Goal: Task Accomplishment & Management: Use online tool/utility

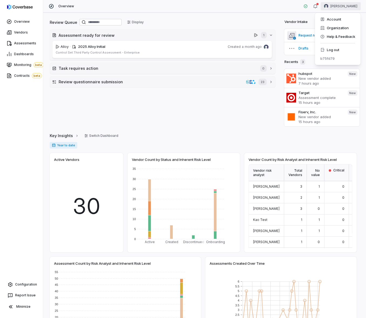
click at [322, 8] on html "Overview Vendors Assessments Dashboards Monitoring beta Contracts beta Configur…" at bounding box center [183, 159] width 366 height 318
click at [322, 48] on div "Log out" at bounding box center [337, 49] width 41 height 9
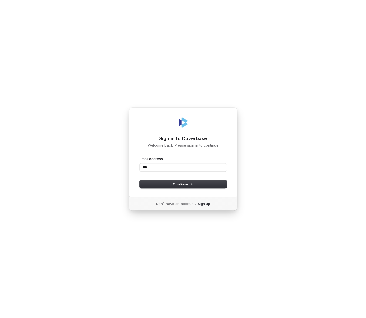
type input "****"
click at [223, 169] on input "Email address" at bounding box center [183, 167] width 87 height 8
click at [0, 317] on com-1password-button at bounding box center [0, 318] width 0 height 0
type input "**********"
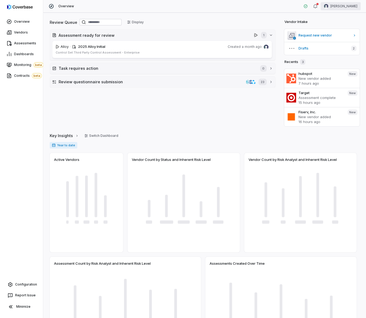
click at [350, 5] on html "Overview Vendors Assessments Dashboards Monitoring beta Contracts beta Configur…" at bounding box center [183, 159] width 366 height 318
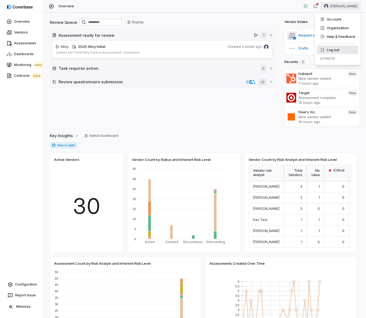
click at [332, 49] on div "Log out" at bounding box center [337, 49] width 41 height 9
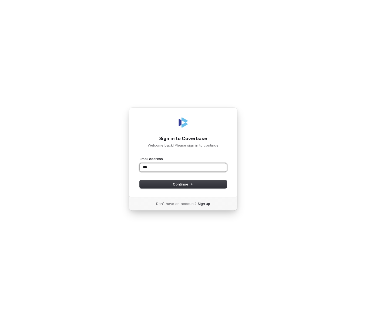
type input "****"
type input "**********"
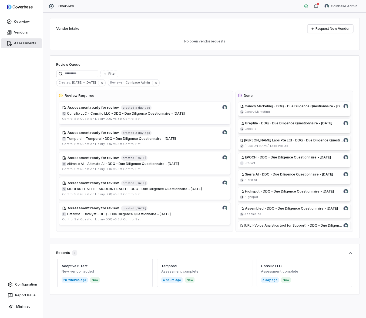
click at [26, 43] on span "Assessments" at bounding box center [25, 43] width 22 height 4
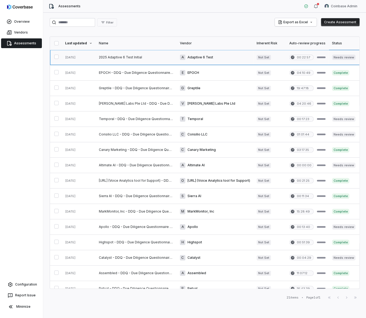
click at [85, 57] on link at bounding box center [79, 57] width 34 height 15
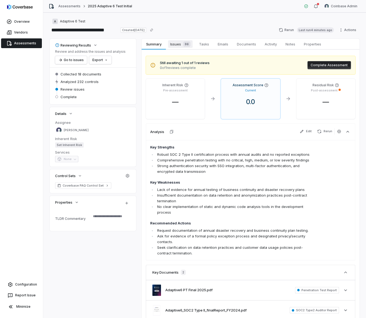
click at [178, 45] on span "Issues 86" at bounding box center [180, 44] width 25 height 8
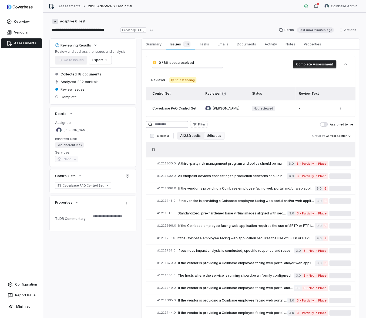
click at [191, 136] on button "All 232 results" at bounding box center [190, 136] width 27 height 8
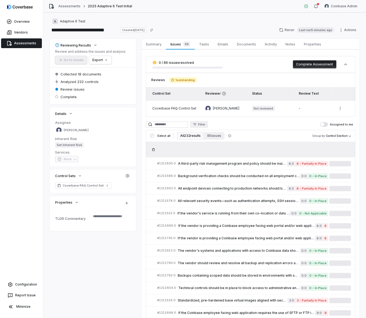
click at [204, 121] on button "Filter" at bounding box center [199, 124] width 18 height 6
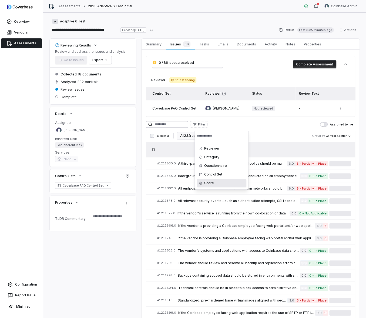
click at [213, 182] on div "Score" at bounding box center [222, 183] width 50 height 9
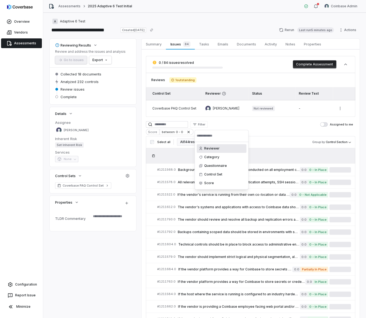
click at [276, 132] on html "**********" at bounding box center [183, 159] width 366 height 318
click at [215, 192] on span "If the vendor's service is running from their own co-location or data center, t…" at bounding box center [234, 194] width 112 height 4
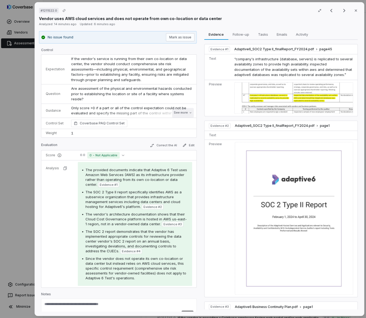
click at [173, 113] on button "See more" at bounding box center [183, 113] width 22 height 10
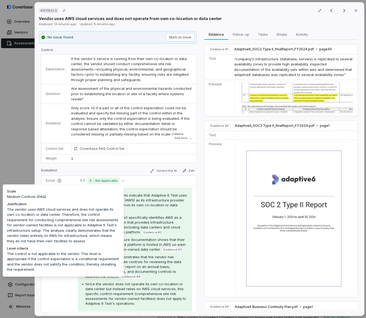
type textarea "*"
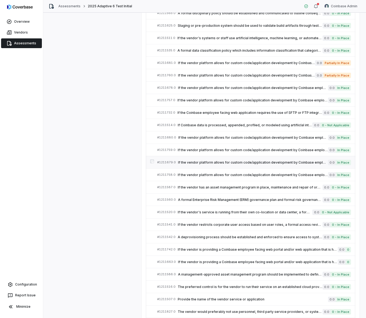
scroll to position [1279, 0]
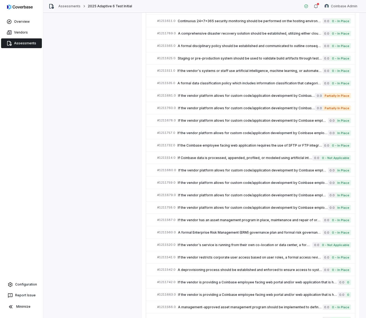
type textarea "*"
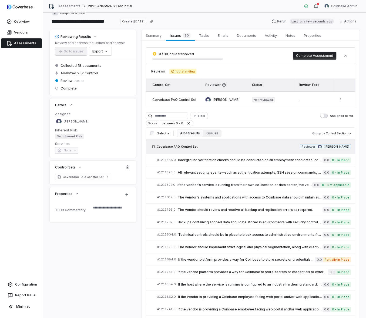
scroll to position [0, 0]
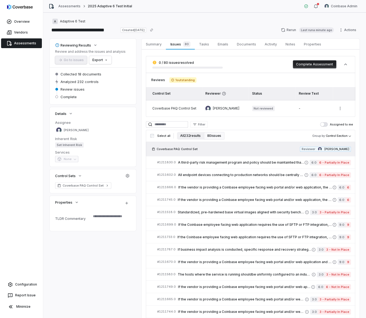
click at [189, 136] on button "All 232 results" at bounding box center [190, 136] width 27 height 8
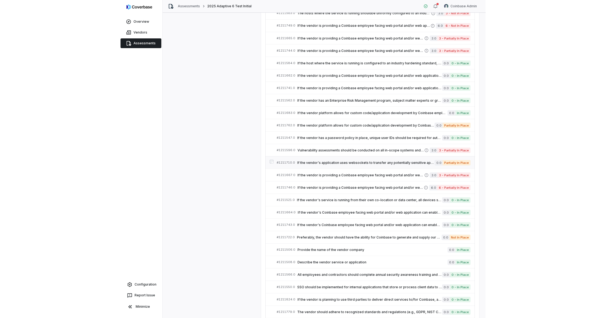
scroll to position [391, 0]
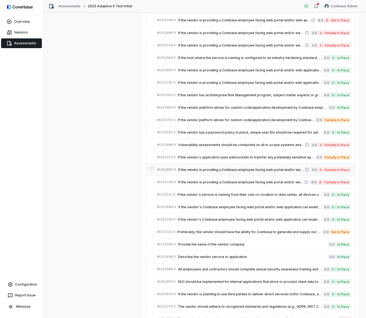
click at [198, 170] on div "# 1211667.0 If the vendor is providing a Coinbase employee facing web portal an…" at bounding box center [231, 169] width 148 height 6
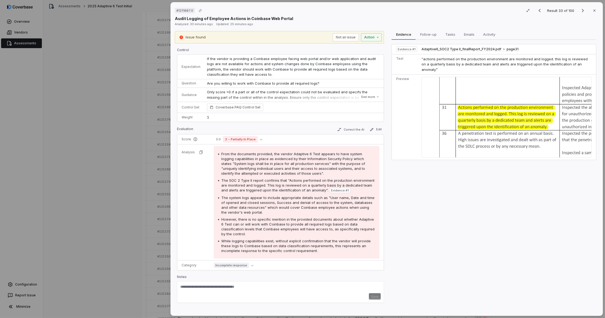
type textarea "*"
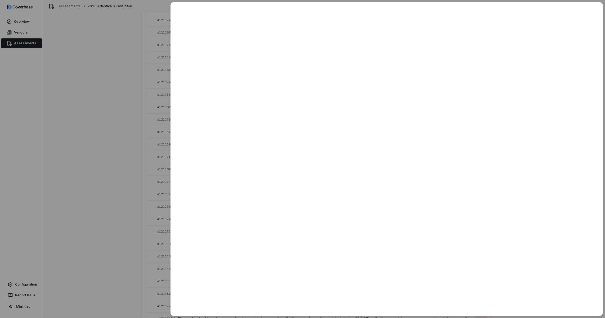
click at [164, 204] on div at bounding box center [302, 159] width 605 height 318
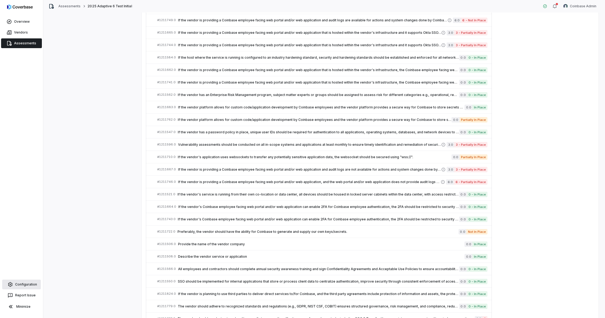
click at [23, 282] on span "Configuration" at bounding box center [26, 284] width 22 height 4
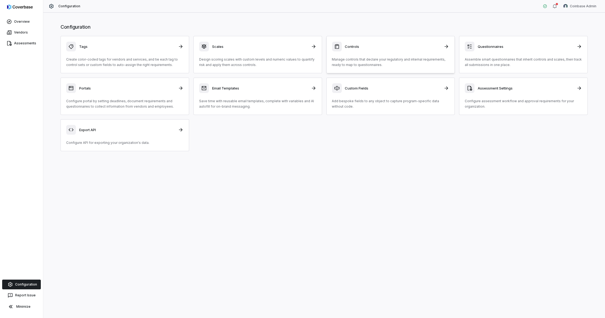
click at [358, 62] on p "Manage controls that declare your regulatory and internal requirements, ready t…" at bounding box center [390, 62] width 117 height 11
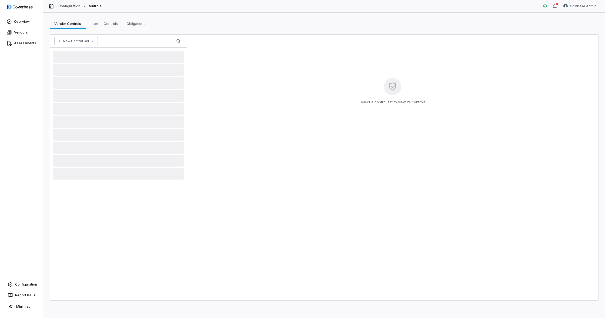
click at [267, 119] on div "Select a control set to view its controls" at bounding box center [392, 168] width 411 height 266
click at [267, 118] on div "Select a control set to view its controls" at bounding box center [392, 168] width 411 height 266
click at [244, 99] on div "Select a control set to view its controls" at bounding box center [392, 168] width 411 height 266
click at [245, 58] on div "Select a control set to view its controls" at bounding box center [392, 168] width 411 height 266
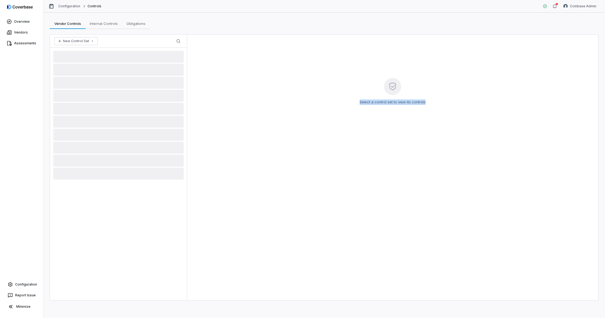
click at [245, 58] on div "Select a control set to view its controls" at bounding box center [392, 168] width 411 height 266
click at [292, 86] on div "Select a control set to view its controls" at bounding box center [392, 168] width 411 height 266
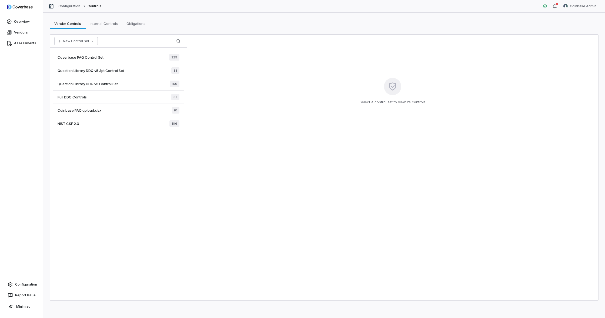
click at [126, 55] on div "Coverbase PAQ Control Set 229" at bounding box center [118, 57] width 131 height 13
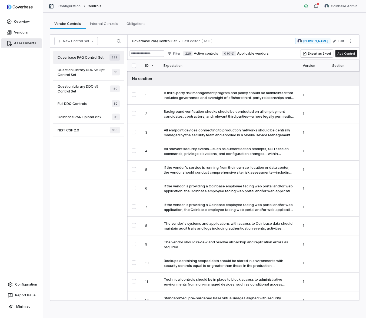
click at [26, 43] on span "Assessments" at bounding box center [25, 43] width 22 height 4
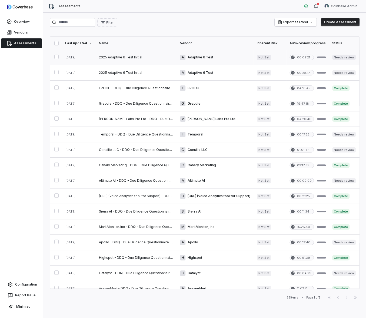
click at [123, 56] on link at bounding box center [136, 57] width 81 height 15
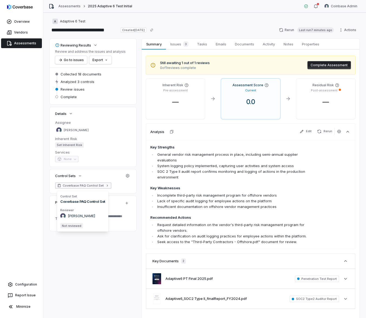
click at [75, 186] on span "Coverbase PAQ Control Set" at bounding box center [83, 185] width 41 height 4
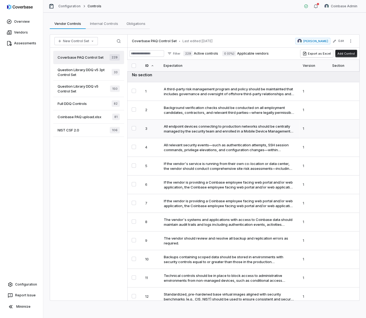
scroll to position [9, 0]
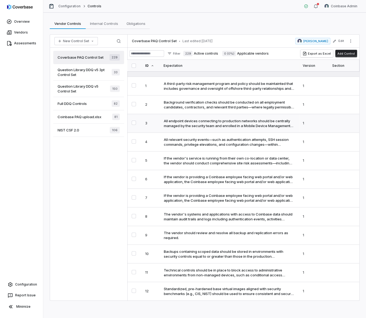
click at [192, 118] on td "All endpoint devices connecting to production networks should be centrally mana…" at bounding box center [229, 123] width 139 height 19
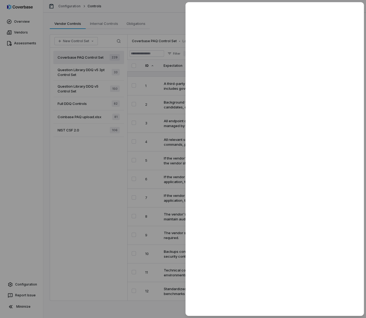
click at [109, 148] on div at bounding box center [183, 159] width 366 height 318
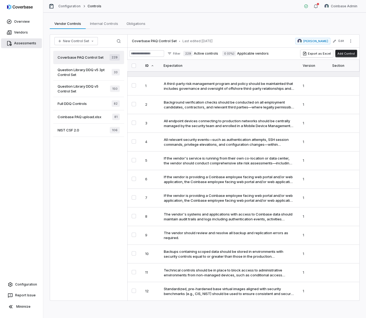
click at [21, 43] on span "Assessments" at bounding box center [25, 43] width 22 height 4
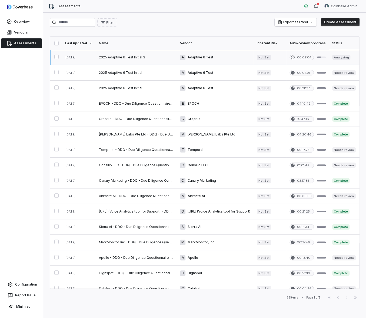
click at [109, 59] on link at bounding box center [136, 57] width 81 height 15
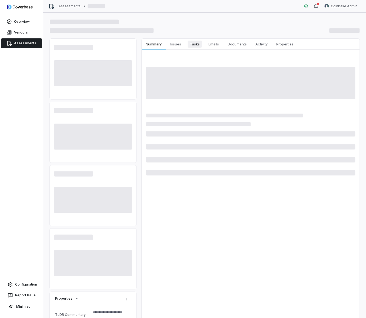
type textarea "*"
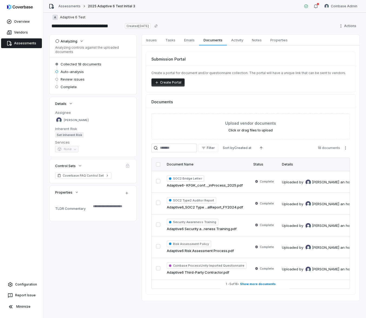
scroll to position [6, 0]
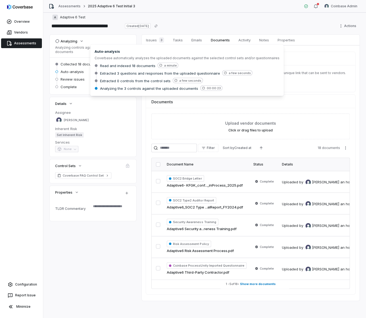
click at [80, 64] on span "Collected 18 documents" at bounding box center [81, 64] width 41 height 5
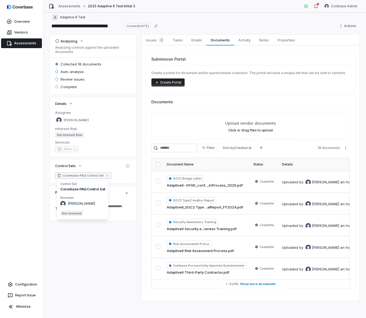
click at [78, 173] on span "Coverbase PAQ Control Set" at bounding box center [83, 175] width 41 height 4
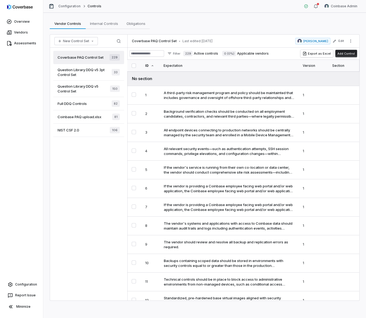
click at [88, 56] on span "Coverbase PAQ Control Set" at bounding box center [81, 57] width 46 height 5
click at [89, 57] on span "Coverbase PAQ Control Set" at bounding box center [81, 57] width 46 height 5
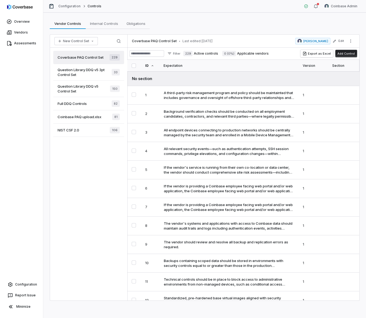
click at [89, 57] on span "Coverbase PAQ Control Set" at bounding box center [81, 57] width 46 height 5
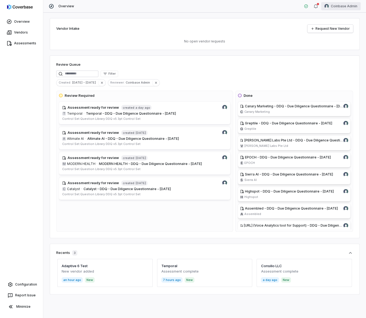
click at [338, 5] on html "Overview Vendors Assessments Configuration Report Issue Minimize Overview Coinb…" at bounding box center [183, 159] width 366 height 318
click at [332, 47] on div "Log out" at bounding box center [337, 49] width 41 height 9
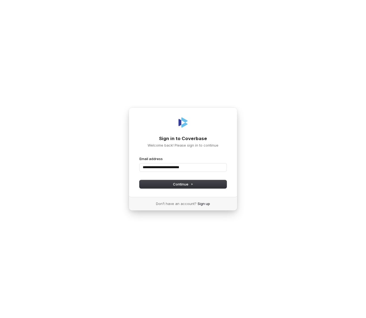
type input "**********"
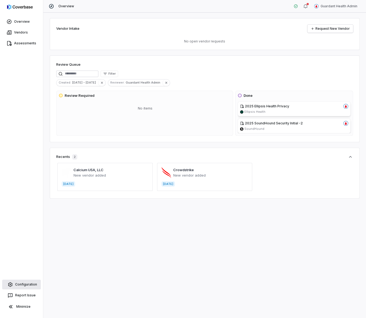
click at [36, 282] on span "Configuration" at bounding box center [26, 284] width 22 height 4
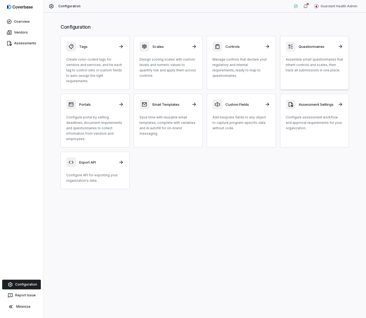
click at [318, 75] on link "Questionnaires Assemble smart questionnaires that inherit controls and scales, …" at bounding box center [314, 62] width 69 height 53
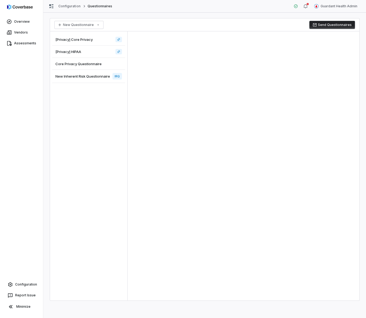
click at [102, 39] on div "[Privacy] Core Privacy" at bounding box center [88, 40] width 73 height 12
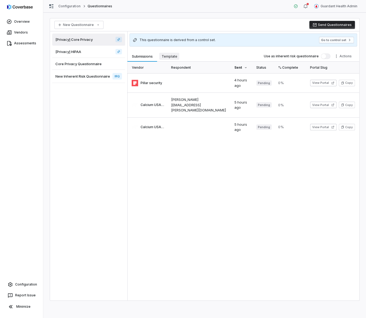
click at [171, 56] on span "Template" at bounding box center [169, 56] width 20 height 7
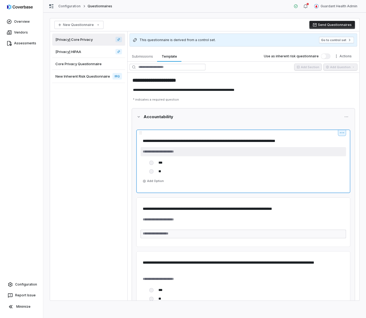
click at [341, 149] on textarea at bounding box center [243, 151] width 205 height 9
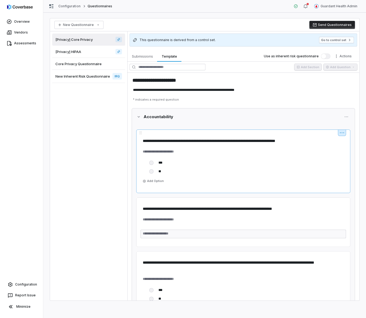
click at [337, 133] on html "**********" at bounding box center [183, 159] width 366 height 318
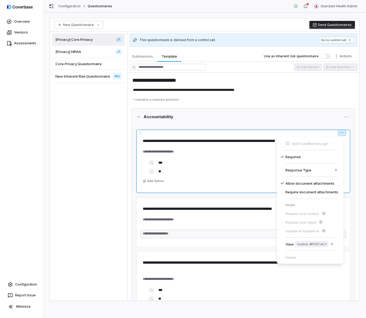
type textarea "*"
